Goal: Information Seeking & Learning: Find specific fact

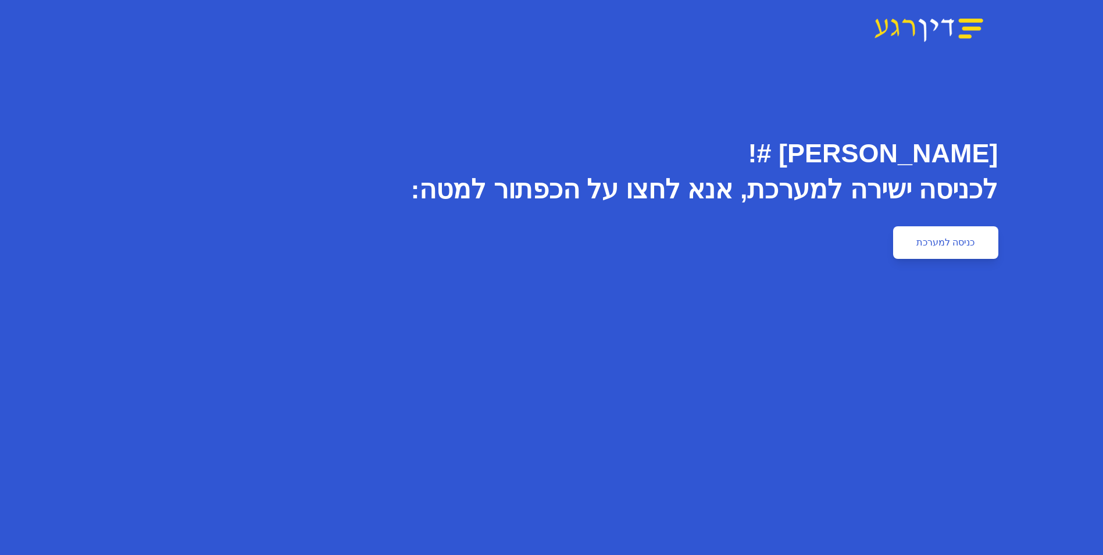
click at [926, 238] on link "כניסה למערכת" at bounding box center [945, 242] width 105 height 33
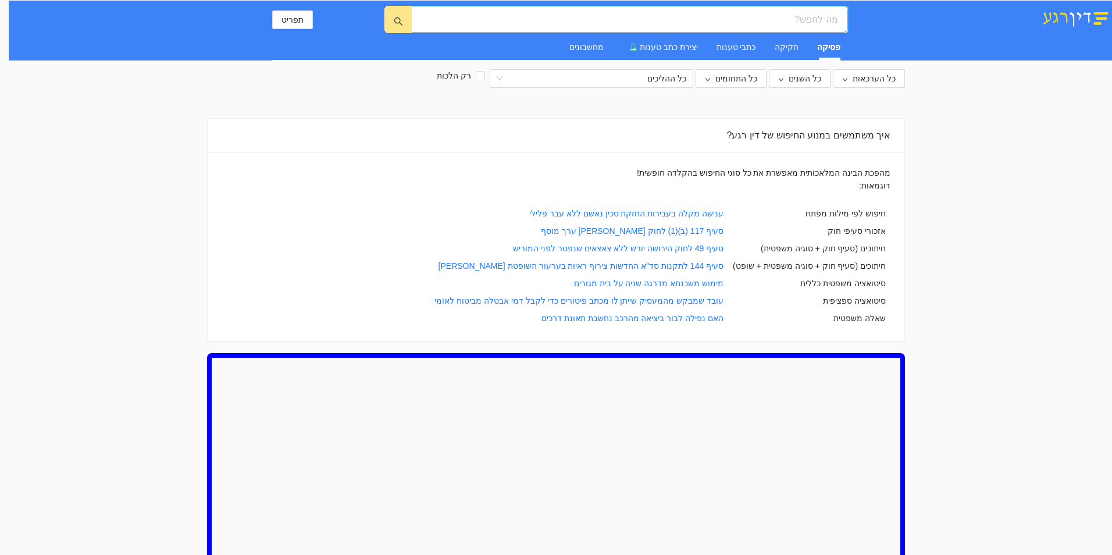
click at [687, 19] on input "search" at bounding box center [634, 19] width 408 height 15
click at [601, 19] on input "search" at bounding box center [634, 19] width 408 height 15
click at [391, 25] on button "button" at bounding box center [398, 19] width 27 height 27
click at [764, 43] on div "פסיקה חקיקה כתבי טענות יצירת כתב טענות מחשבונים" at bounding box center [696, 47] width 290 height 27
click at [801, 22] on input "search" at bounding box center [634, 19] width 408 height 15
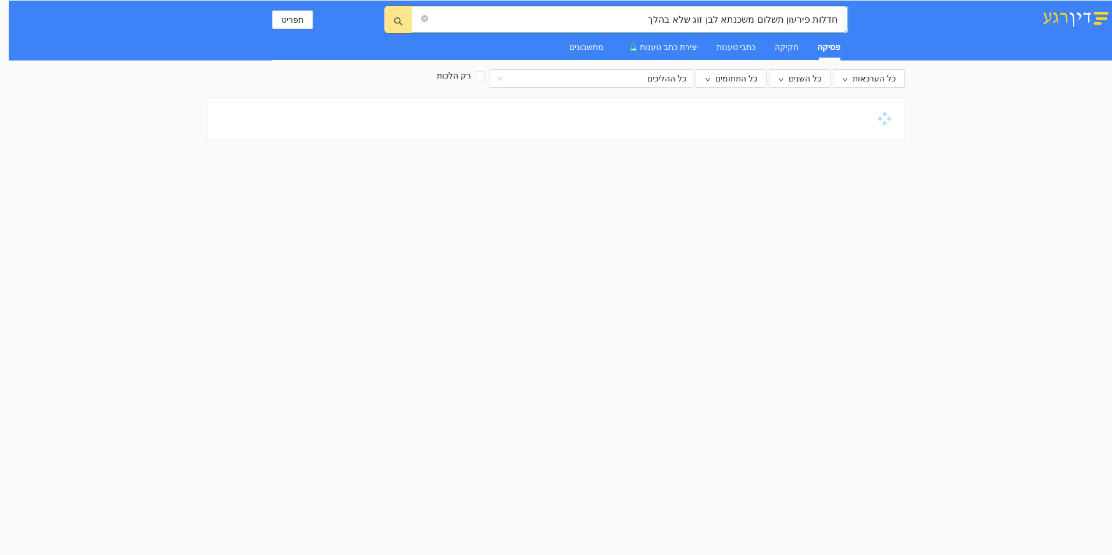
click at [668, 19] on input "חדלות פירעון תשלום משכנתא לבן זוג שלא בהלך" at bounding box center [634, 19] width 408 height 15
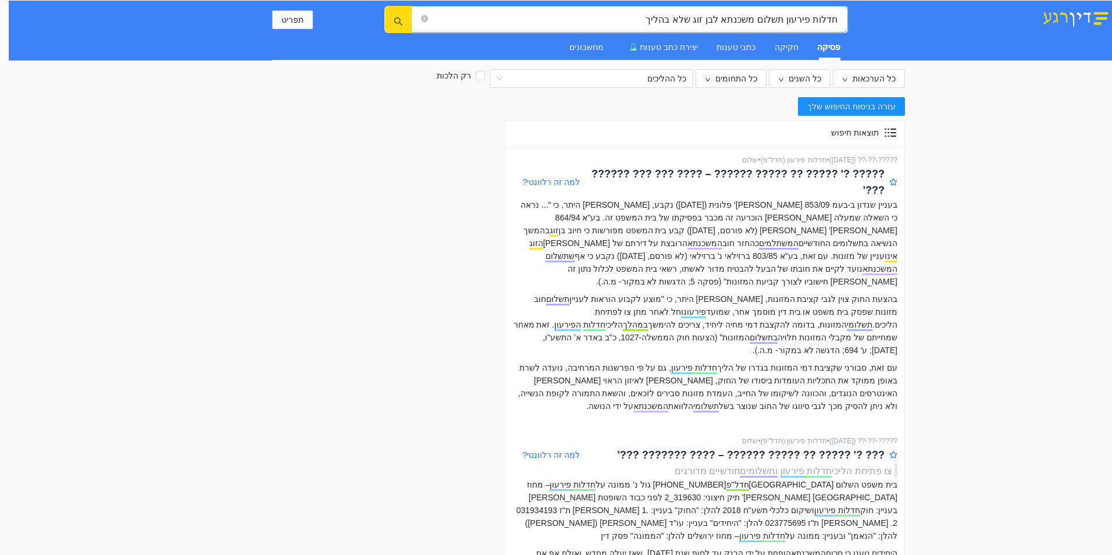
click at [399, 20] on icon "search" at bounding box center [398, 21] width 9 height 9
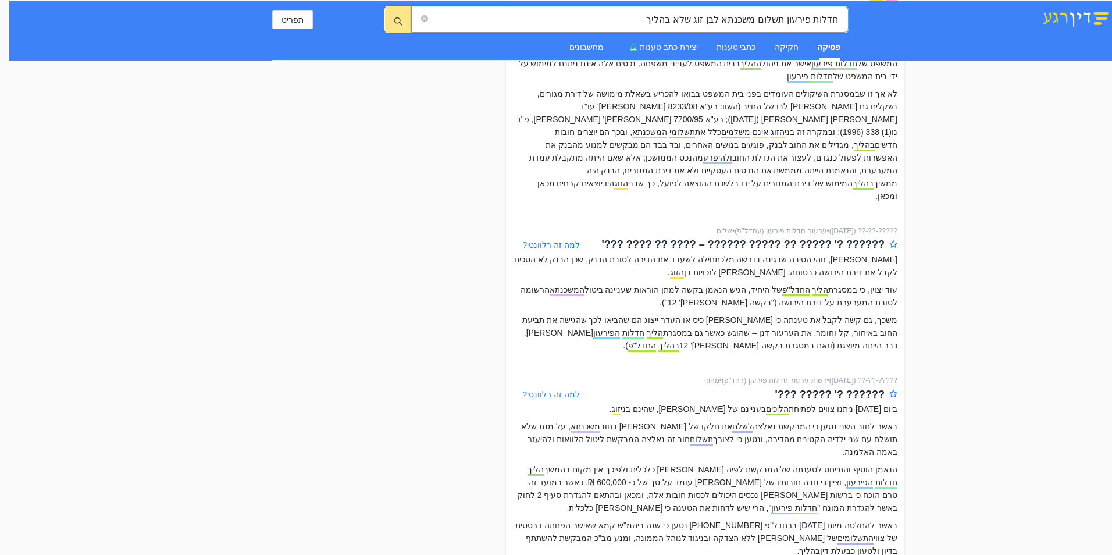
scroll to position [1728, 0]
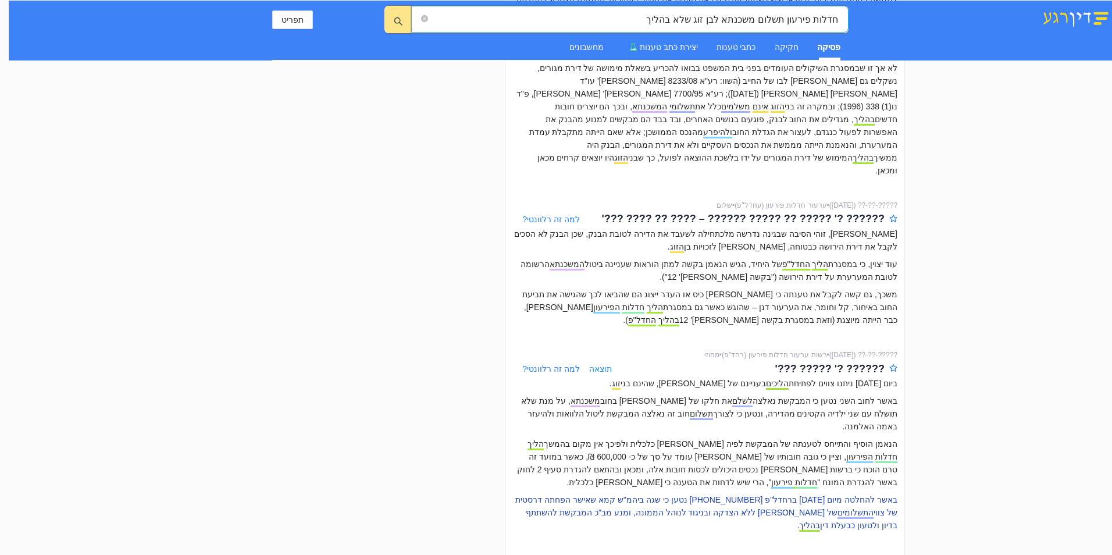
click at [629, 493] on p "באשר להחלטה מיום [DATE] ברחדל"פ [PHONE_NUMBER] נטען כי שגה ביהמ"ש קמא שאישר הפח…" at bounding box center [705, 512] width 384 height 38
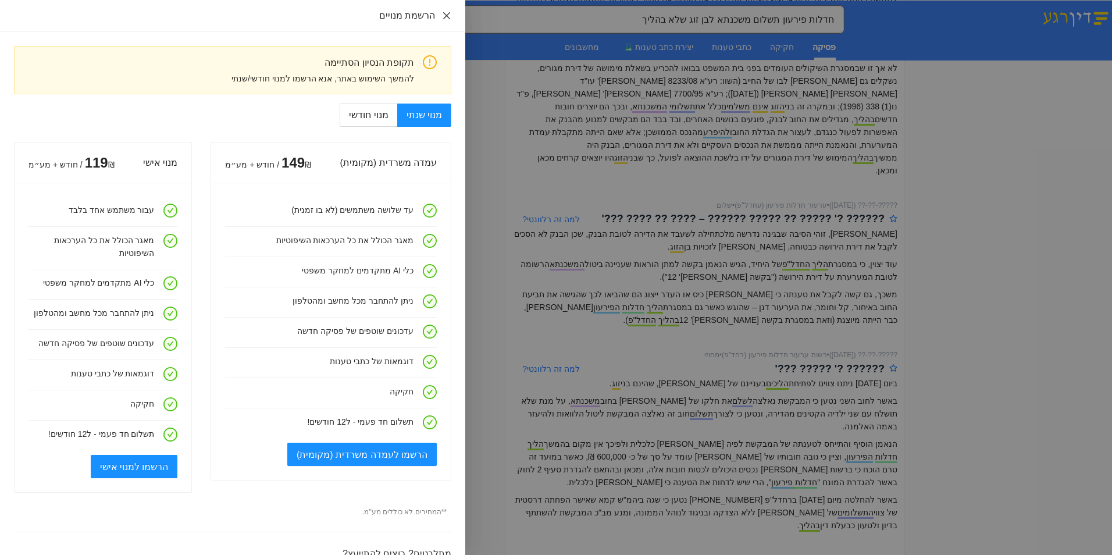
click at [450, 19] on icon "close" at bounding box center [446, 15] width 9 height 9
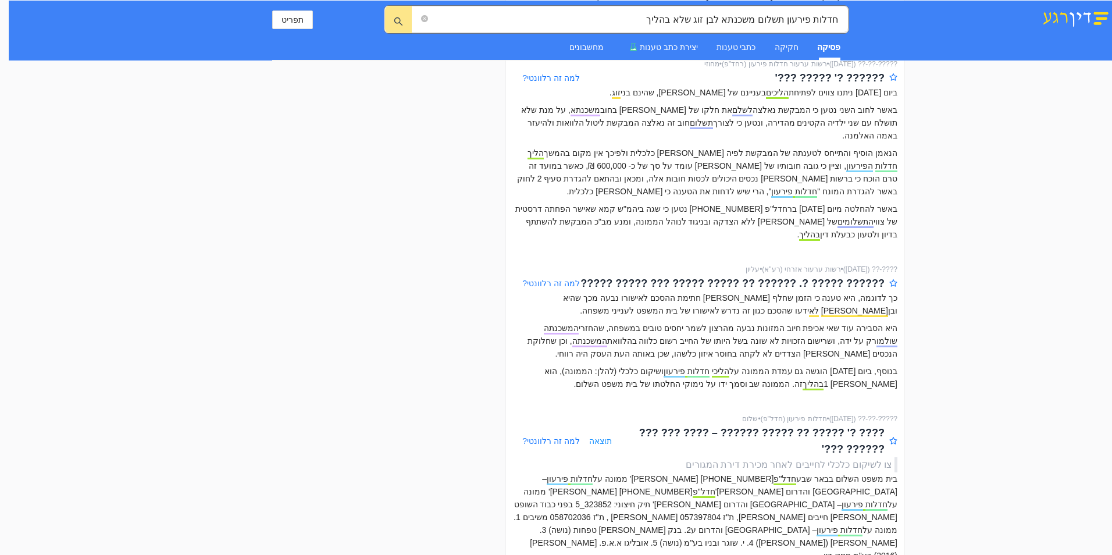
scroll to position [2077, 0]
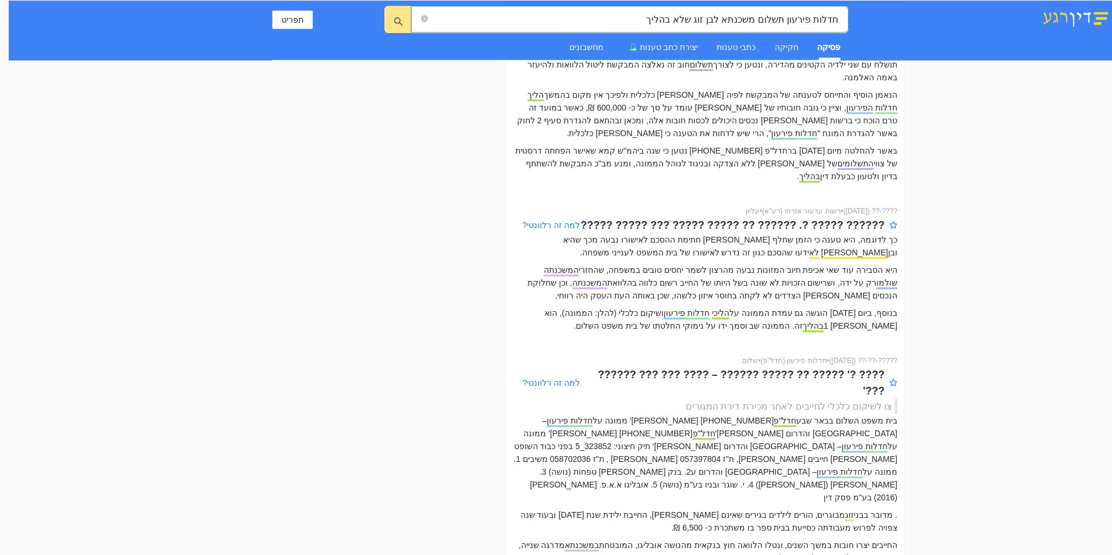
drag, startPoint x: 796, startPoint y: 22, endPoint x: 890, endPoint y: 19, distance: 93.7
click at [890, 19] on div "חדלות פירעון תשלום משכנתא לבן זוג שלא בהליך חדלות פירעון תשלום משכנתא לבן זוג ש…" at bounding box center [560, 31] width 1103 height 60
click at [696, 19] on input "תשלום משכנתא לבן זוג שלא בהליך" at bounding box center [634, 19] width 408 height 15
paste input "חדלות פירעון"
type input "תשלום משכנתא לבן זוג שלא בהליך חדלות פירעון"
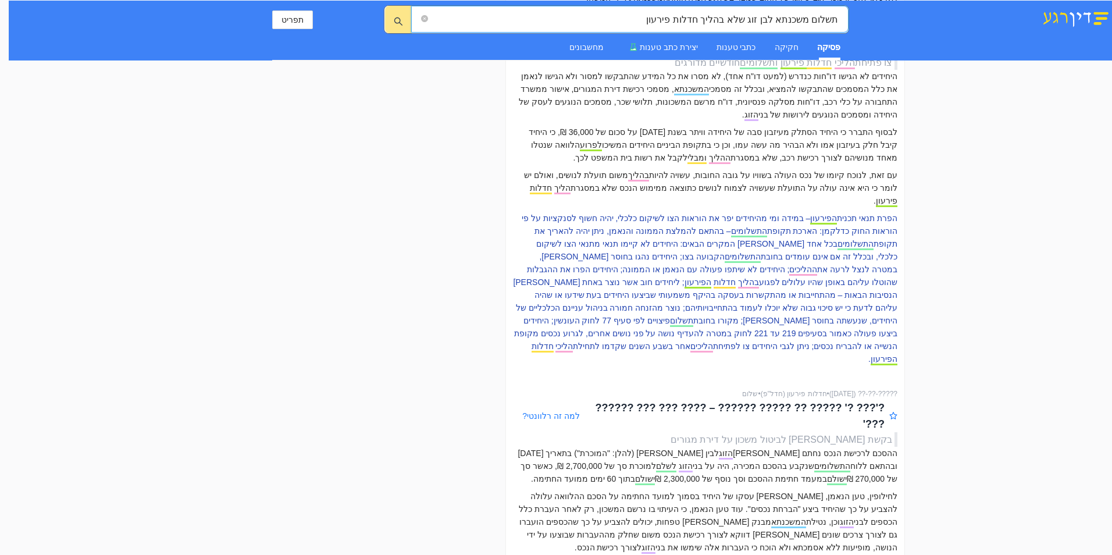
scroll to position [349, 0]
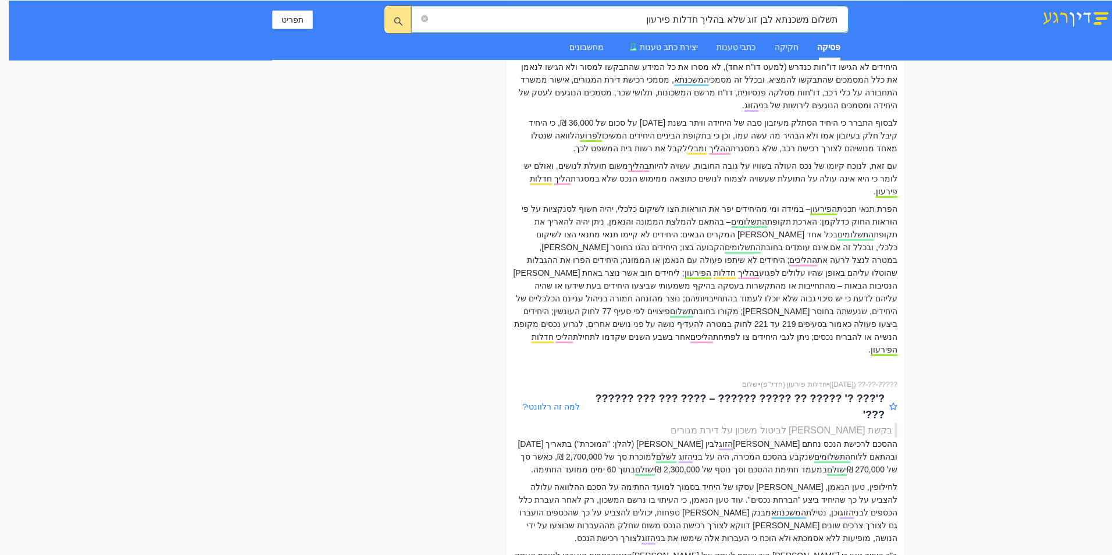
drag, startPoint x: 644, startPoint y: 19, endPoint x: 926, endPoint y: 18, distance: 281.4
click at [926, 18] on div "תשלום משכנתא לבן זוג שלא בהליך חדלות פירעון תשלום משכנתא לבן זוג שלא בהליך חדלו…" at bounding box center [560, 31] width 1103 height 60
